Goal: Task Accomplishment & Management: Manage account settings

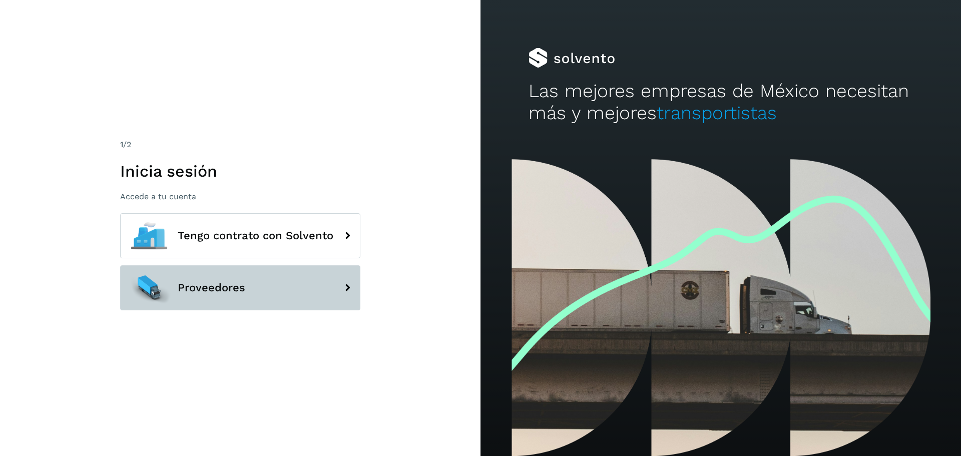
click at [252, 279] on button "Proveedores" at bounding box center [240, 287] width 240 height 45
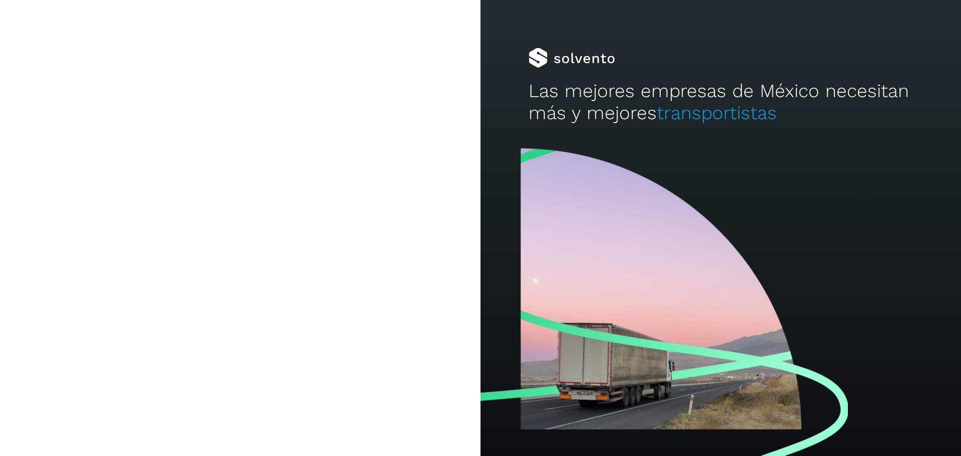
type input "**********"
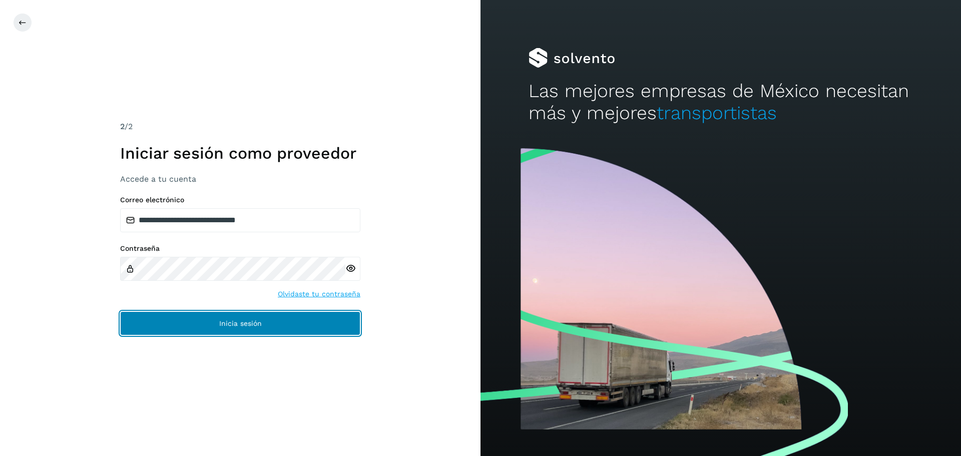
click at [212, 331] on button "Inicia sesión" at bounding box center [240, 323] width 240 height 24
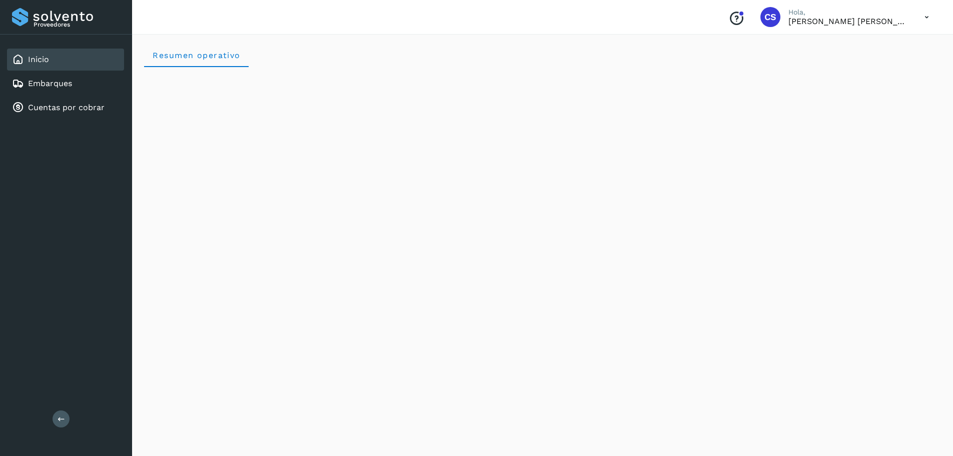
click at [488, 61] on div "Resumen operativo" at bounding box center [542, 55] width 797 height 24
click at [120, 30] on div "Proveedores" at bounding box center [66, 17] width 132 height 35
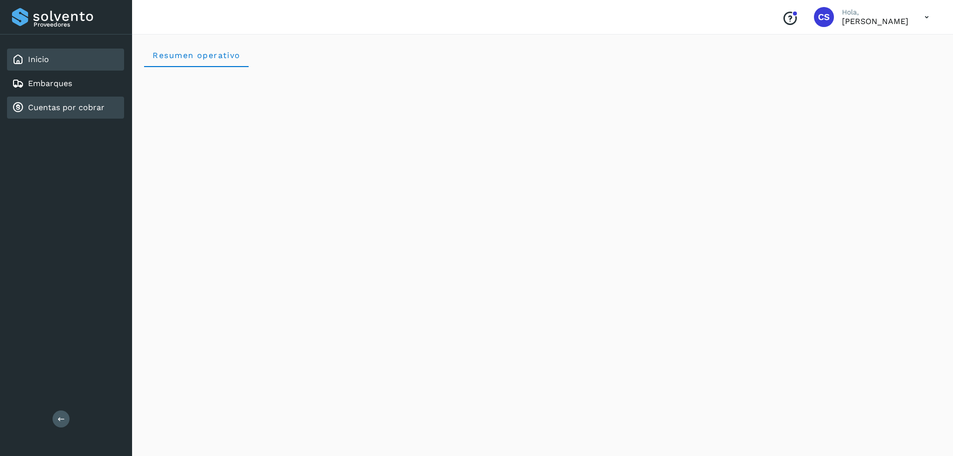
click at [54, 115] on div "Cuentas por cobrar" at bounding box center [65, 108] width 117 height 22
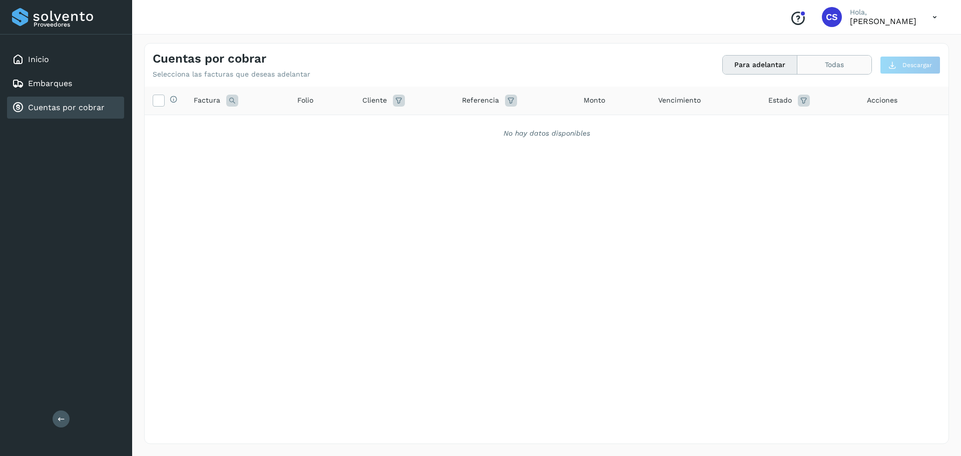
click at [836, 63] on button "Todas" at bounding box center [834, 65] width 74 height 19
click at [387, 47] on div "Cuentas por cobrar Selecciona las facturas que deseas adelantar Para adelantar …" at bounding box center [547, 61] width 804 height 35
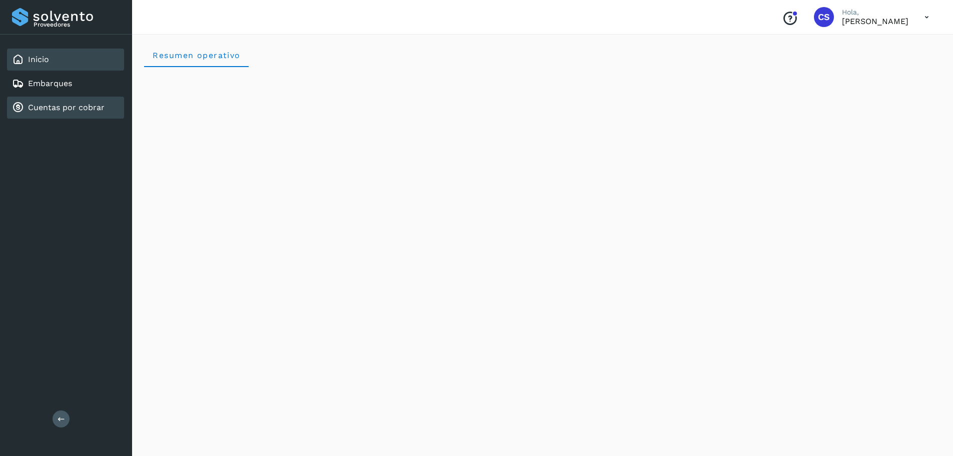
click at [71, 115] on div "Cuentas por cobrar" at bounding box center [65, 108] width 117 height 22
click at [61, 109] on link "Cuentas por cobrar" at bounding box center [66, 108] width 77 height 10
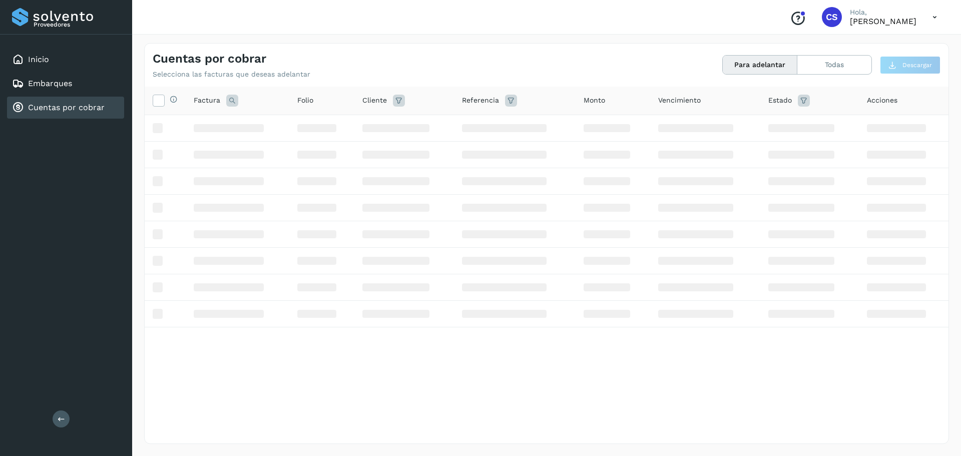
click at [61, 109] on link "Cuentas por cobrar" at bounding box center [66, 108] width 77 height 10
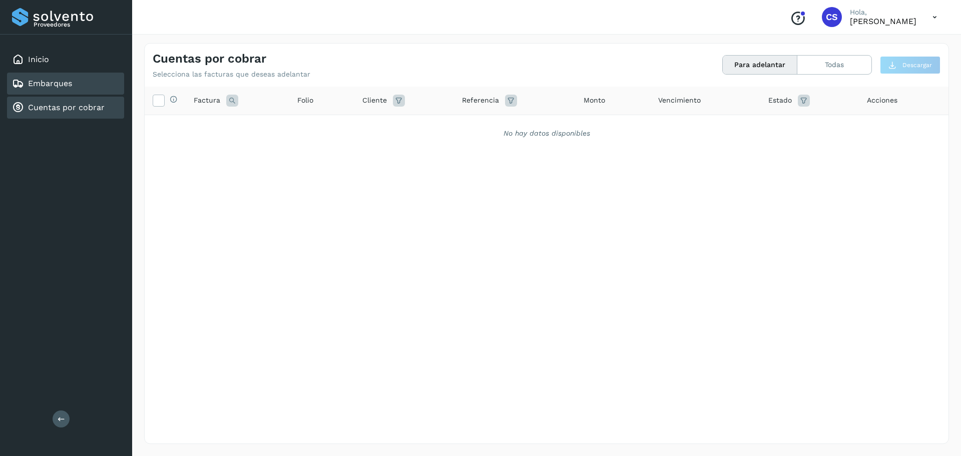
click at [66, 83] on link "Embarques" at bounding box center [50, 84] width 44 height 10
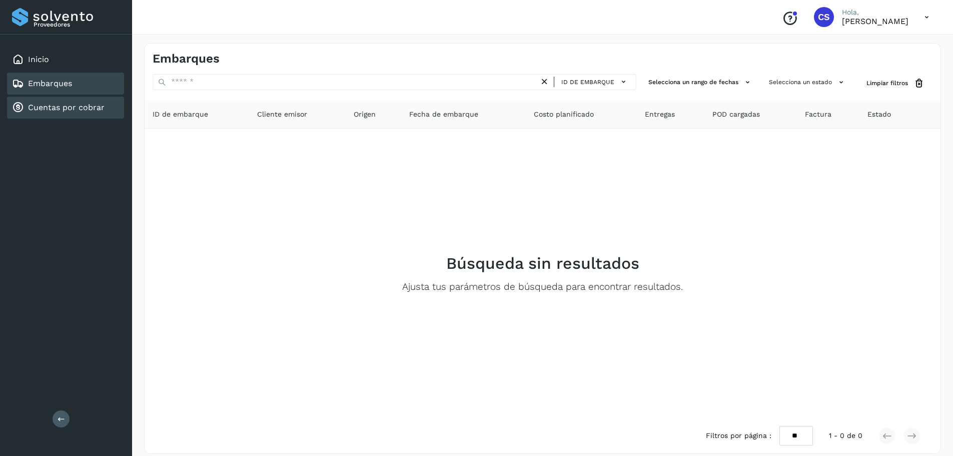
click at [69, 102] on div "Cuentas por cobrar" at bounding box center [58, 108] width 93 height 12
